Goal: Information Seeking & Learning: Understand process/instructions

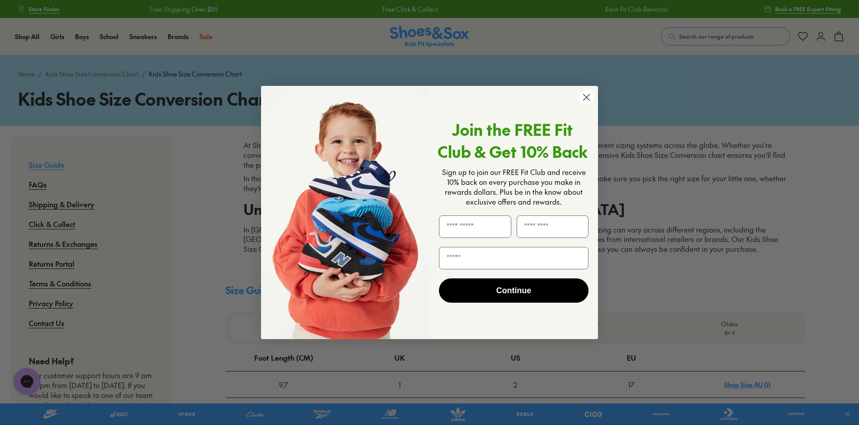
click at [587, 93] on circle "Close dialog" at bounding box center [586, 97] width 15 height 15
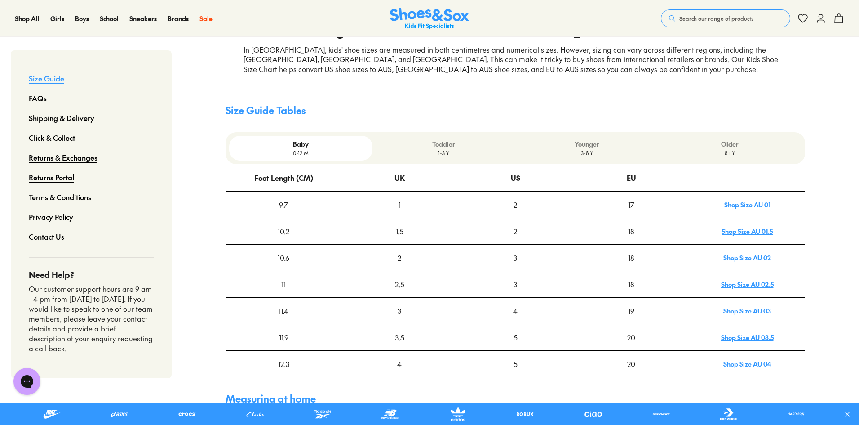
scroll to position [225, 0]
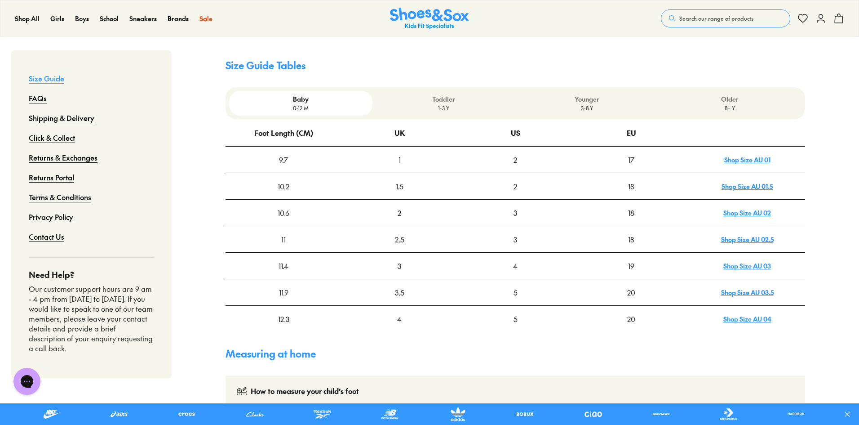
click at [515, 267] on div "4" at bounding box center [515, 265] width 115 height 25
click at [517, 270] on div "4" at bounding box center [515, 265] width 115 height 25
click at [513, 265] on div "4" at bounding box center [515, 265] width 115 height 25
click at [757, 267] on link "Shop Size AU 03" at bounding box center [748, 265] width 48 height 9
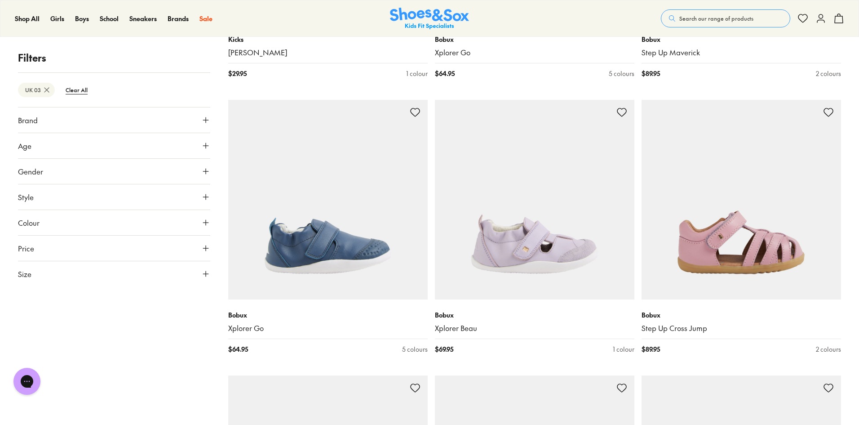
scroll to position [1618, 0]
